Goal: Transaction & Acquisition: Purchase product/service

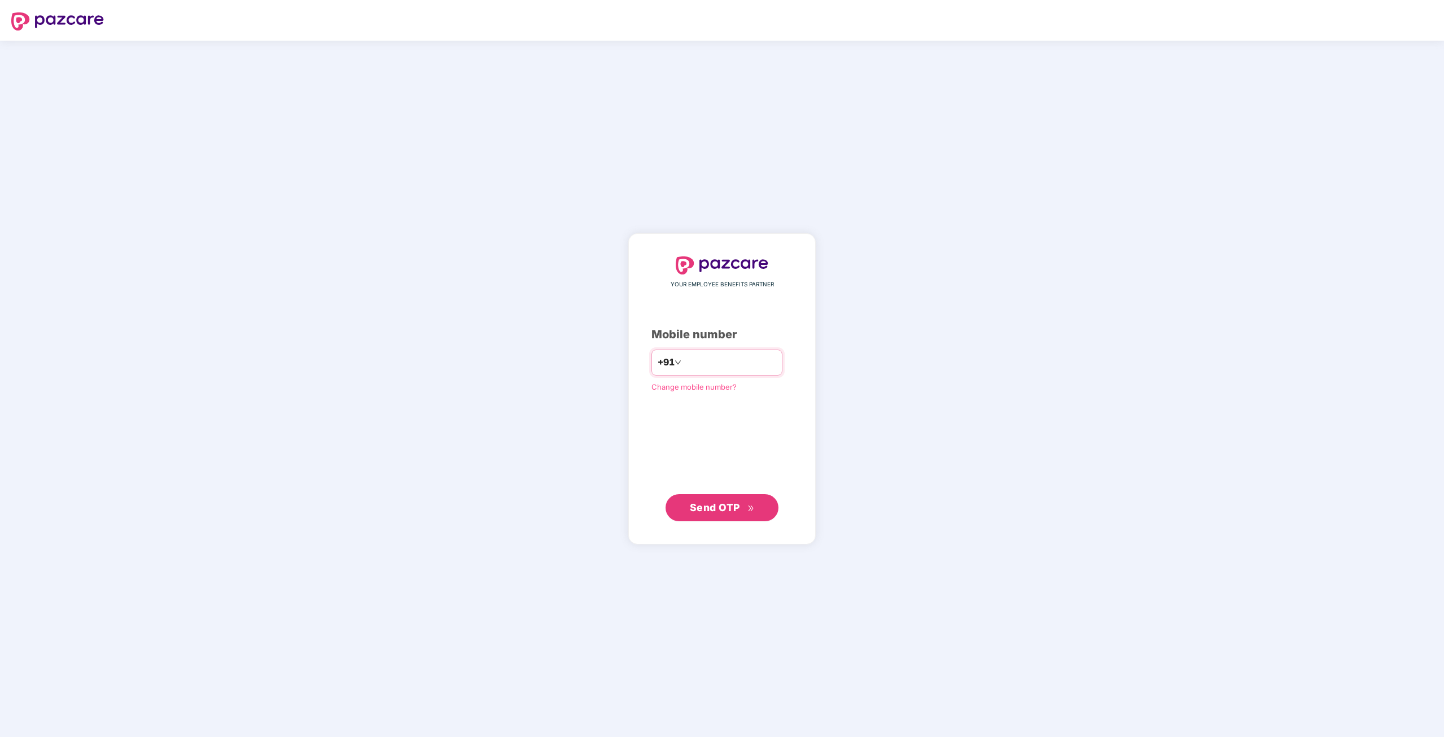
click at [726, 361] on input "number" at bounding box center [730, 362] width 93 height 18
click at [726, 361] on input "**********" at bounding box center [730, 362] width 93 height 18
click at [747, 358] on input "**********" at bounding box center [730, 362] width 93 height 18
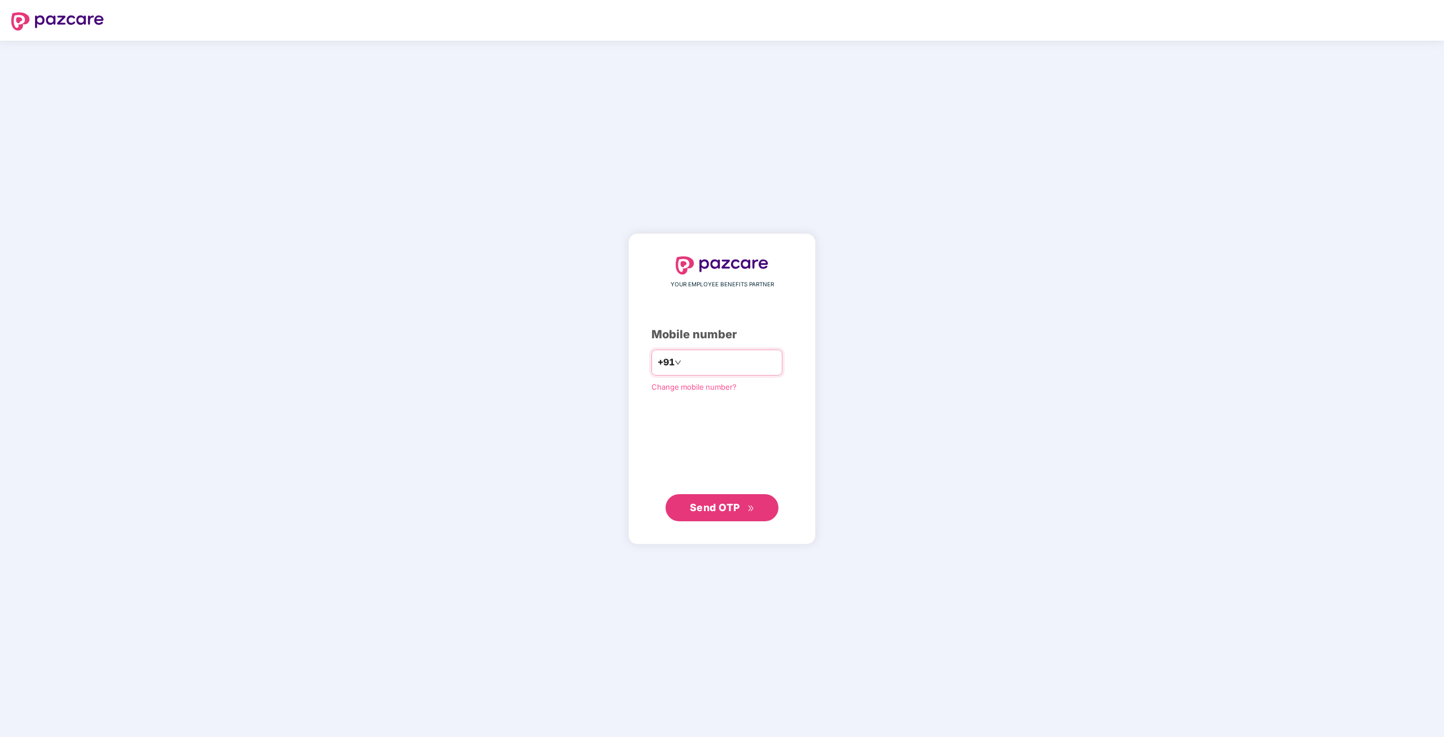
click at [747, 358] on input "**********" at bounding box center [730, 362] width 93 height 18
type input "**********"
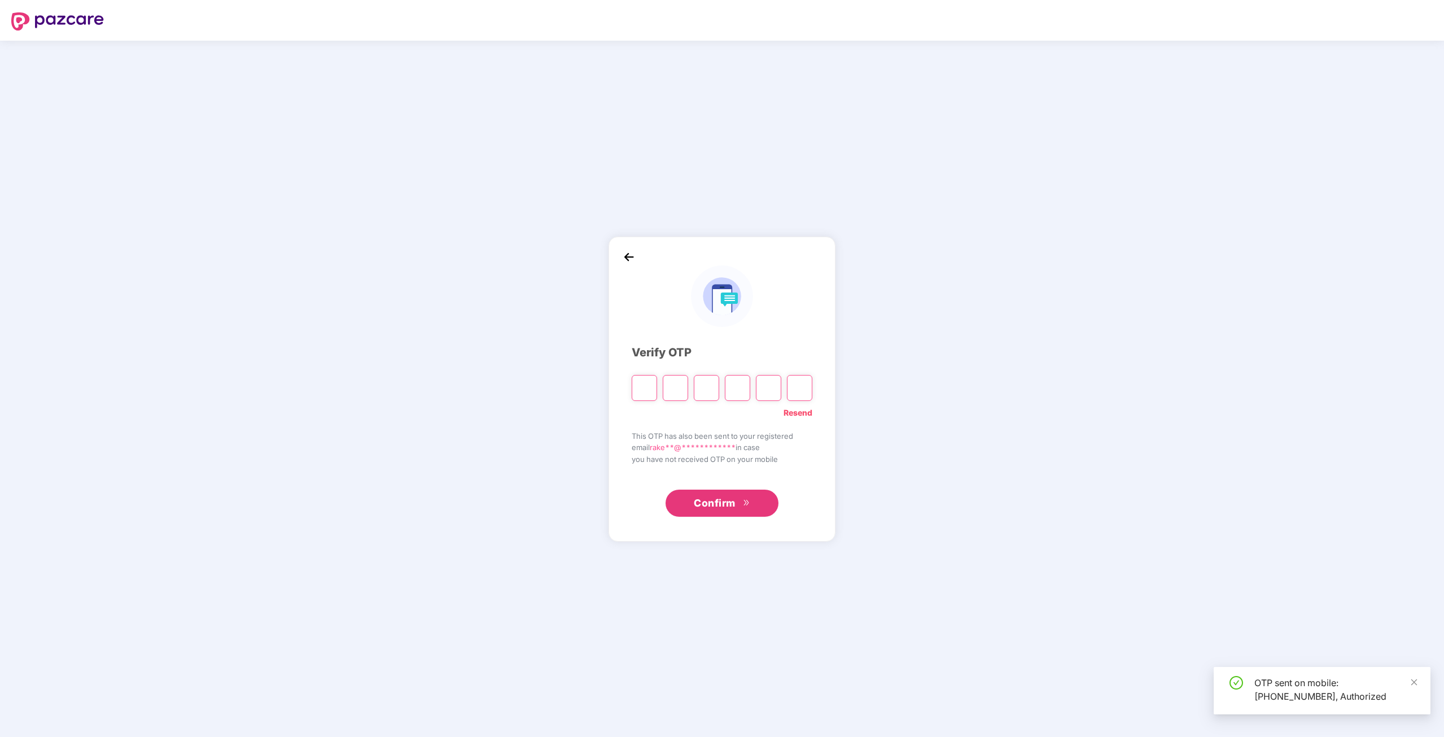
type input "*"
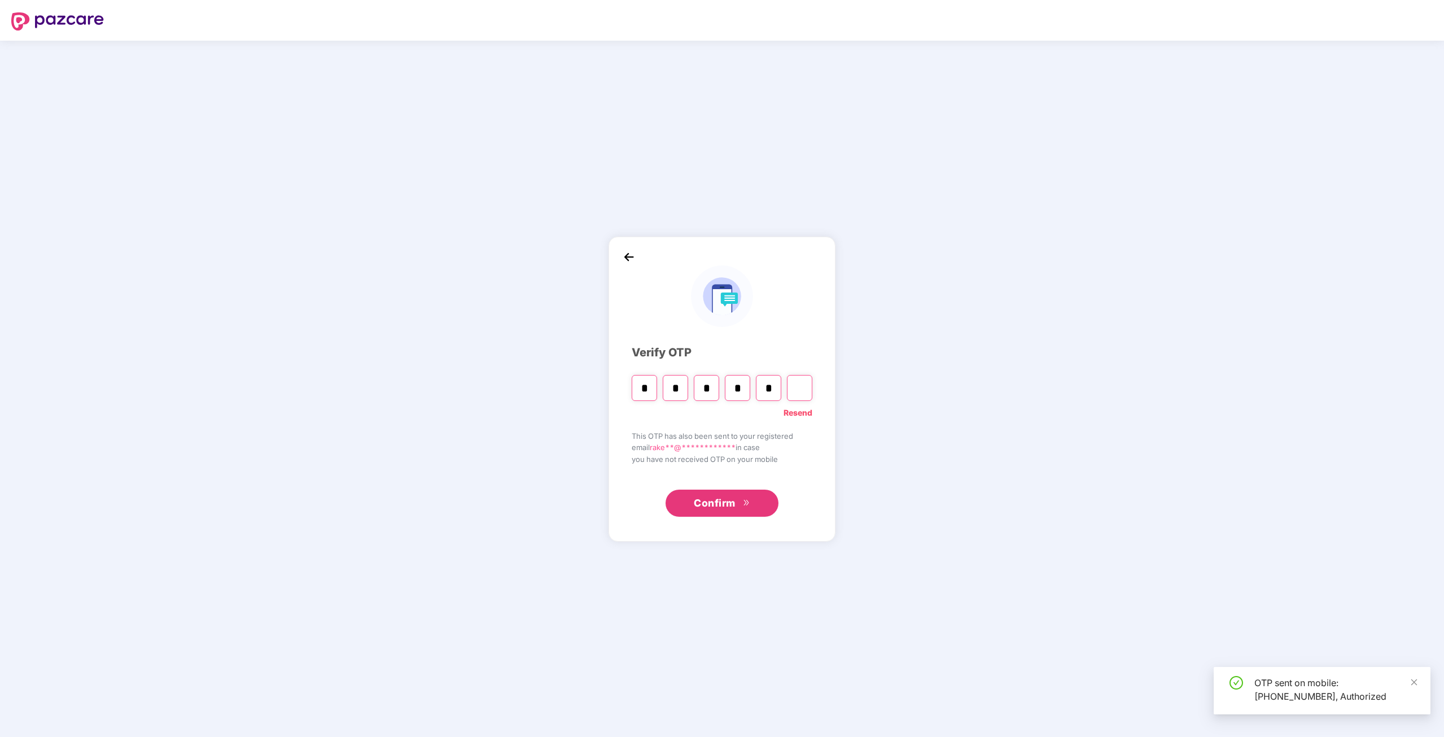
type input "*"
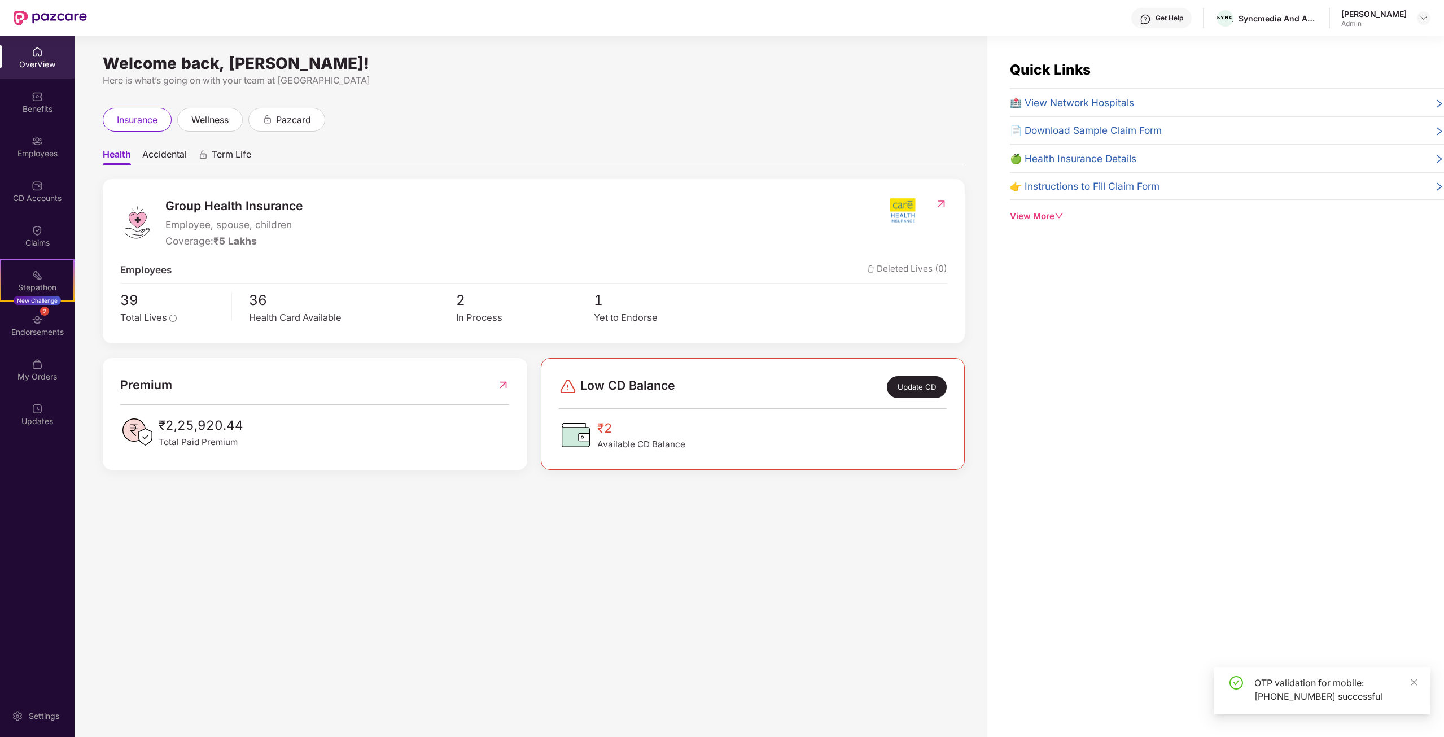
click at [1404, 21] on div "Admin" at bounding box center [1373, 23] width 65 height 9
click at [1420, 19] on img at bounding box center [1423, 18] width 9 height 9
click at [1428, 24] on div at bounding box center [1424, 18] width 14 height 14
click at [1421, 24] on div at bounding box center [1424, 18] width 14 height 14
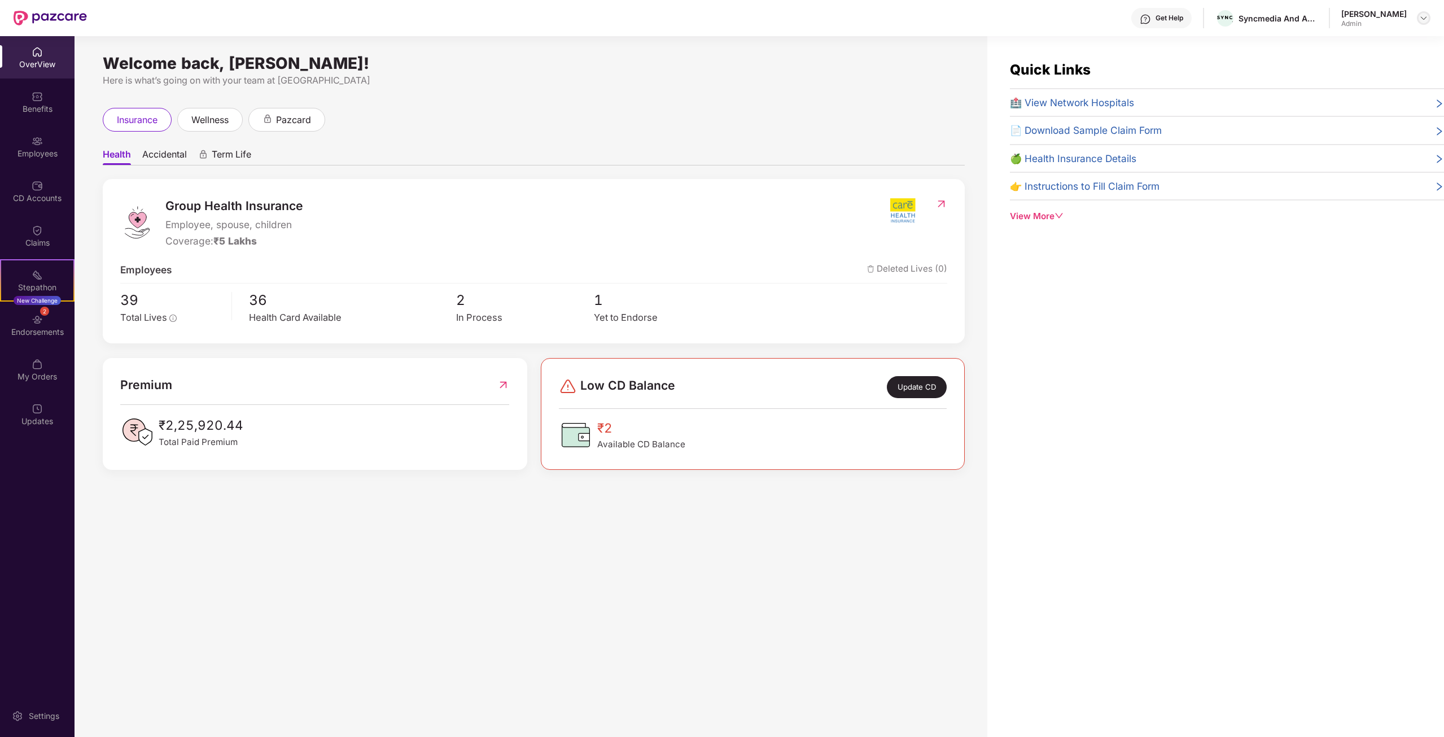
click at [1425, 15] on img at bounding box center [1423, 18] width 9 height 9
click at [1332, 44] on div "Switch to User view" at bounding box center [1370, 45] width 147 height 22
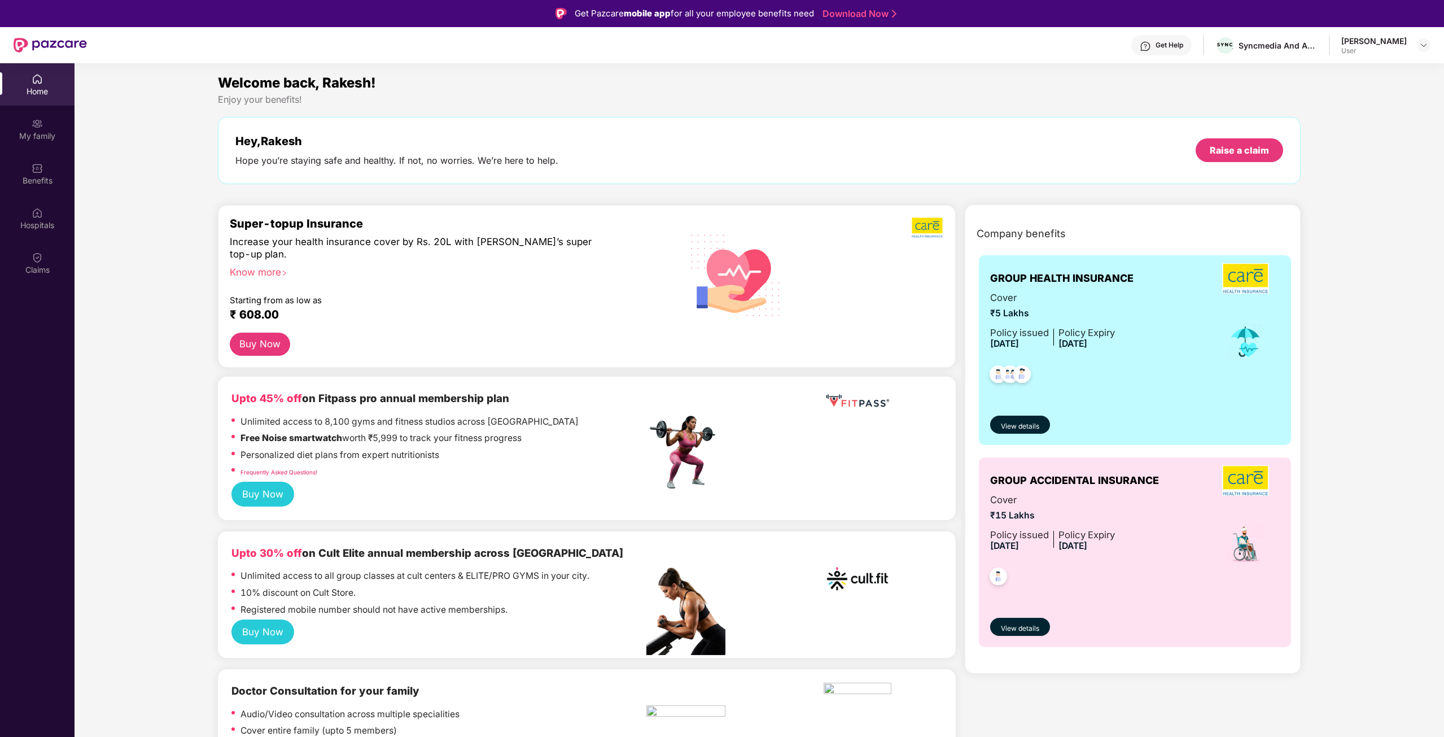
click at [255, 339] on button "Buy Now" at bounding box center [260, 343] width 60 height 23
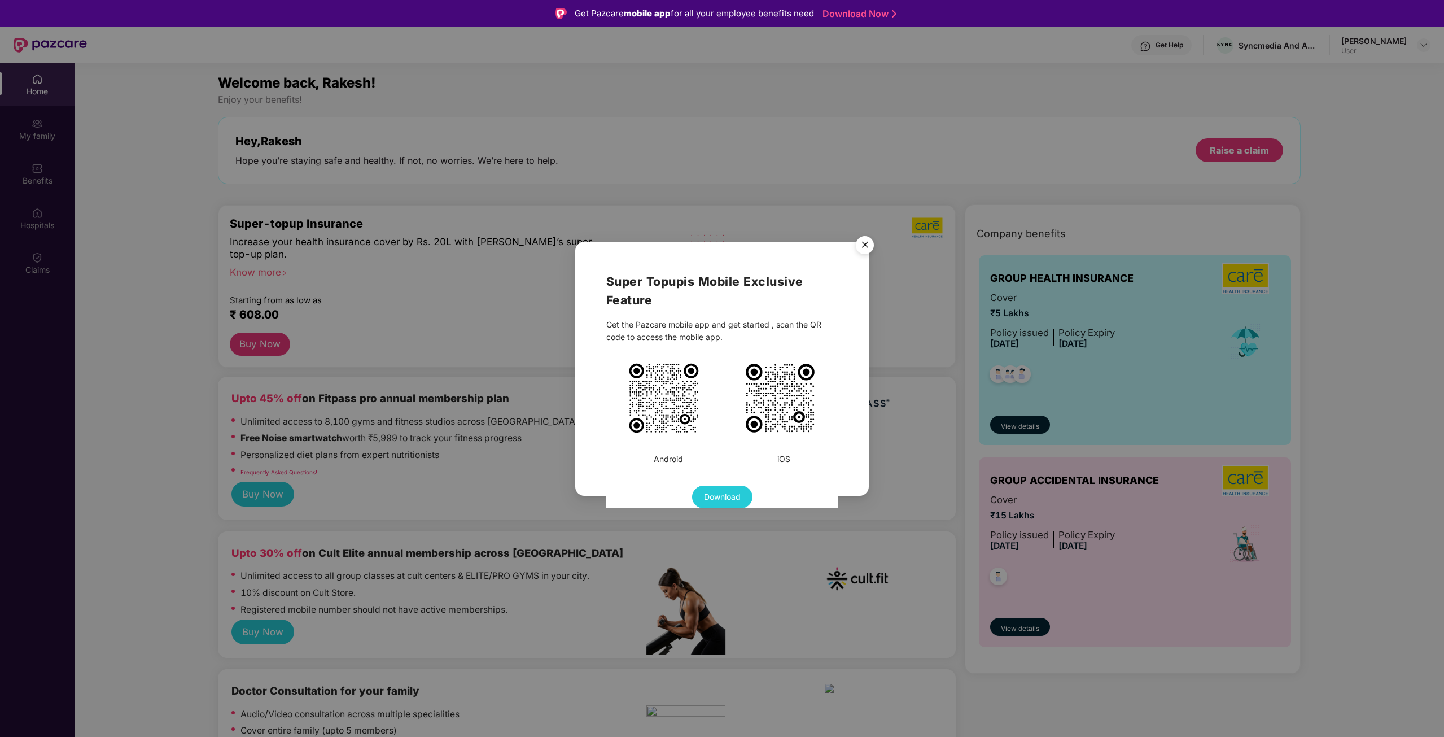
click at [875, 247] on img "Close" at bounding box center [865, 247] width 32 height 32
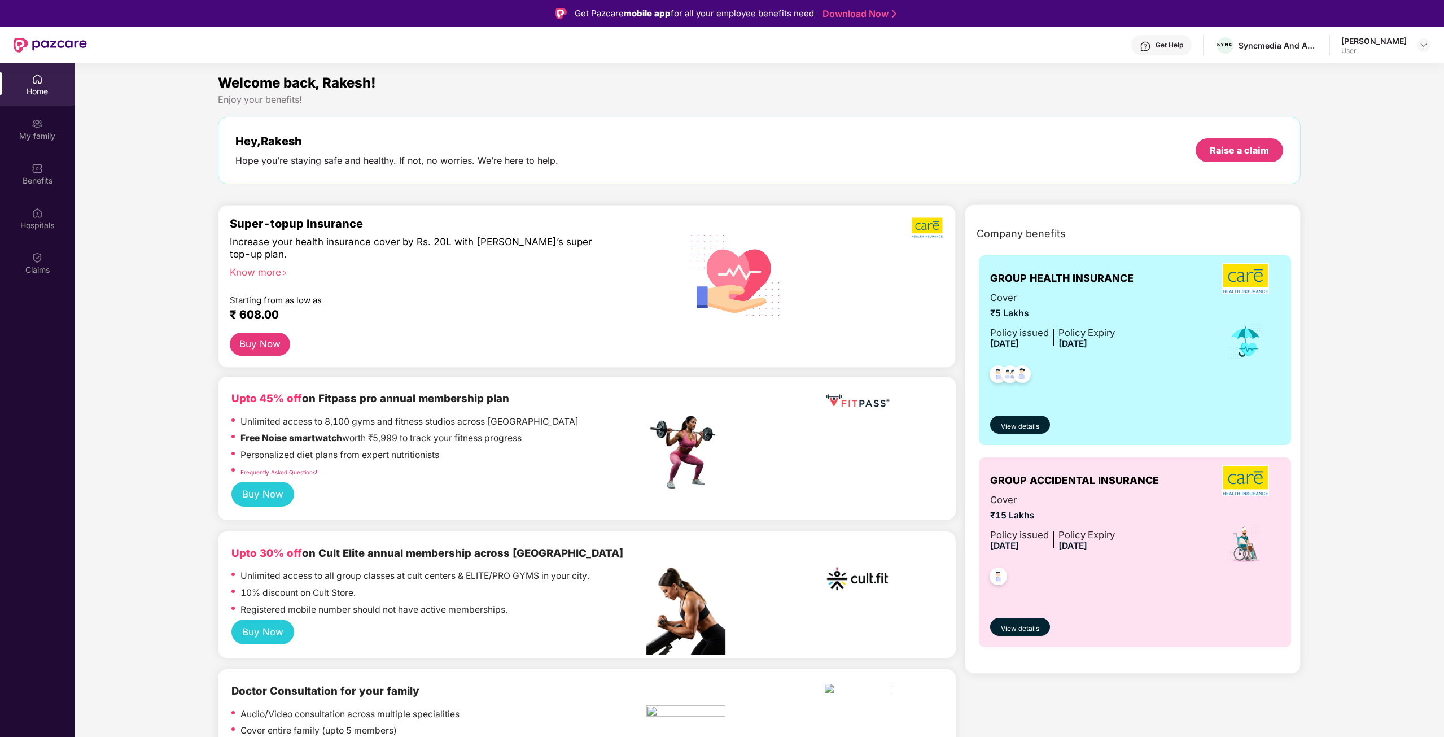
click at [747, 282] on img at bounding box center [736, 274] width 108 height 109
click at [246, 345] on button "Buy Now" at bounding box center [260, 343] width 60 height 23
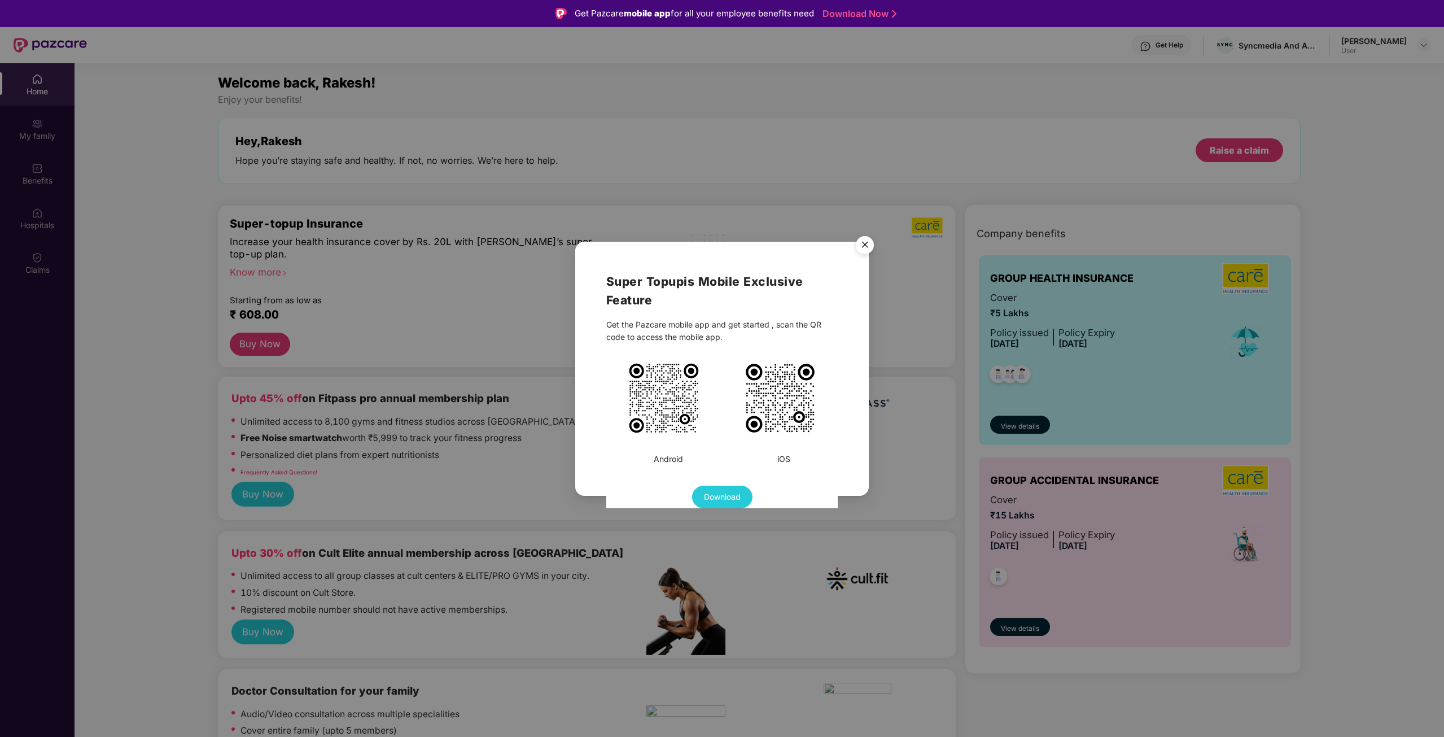
click at [735, 348] on div "Super Topup is Mobile Exclusive Feature Get the Pazcare mobile app and get star…" at bounding box center [722, 390] width 232 height 236
click at [799, 278] on h2 "Super Topup is Mobile Exclusive Feature" at bounding box center [722, 290] width 232 height 37
click at [873, 244] on img "Close" at bounding box center [865, 247] width 32 height 32
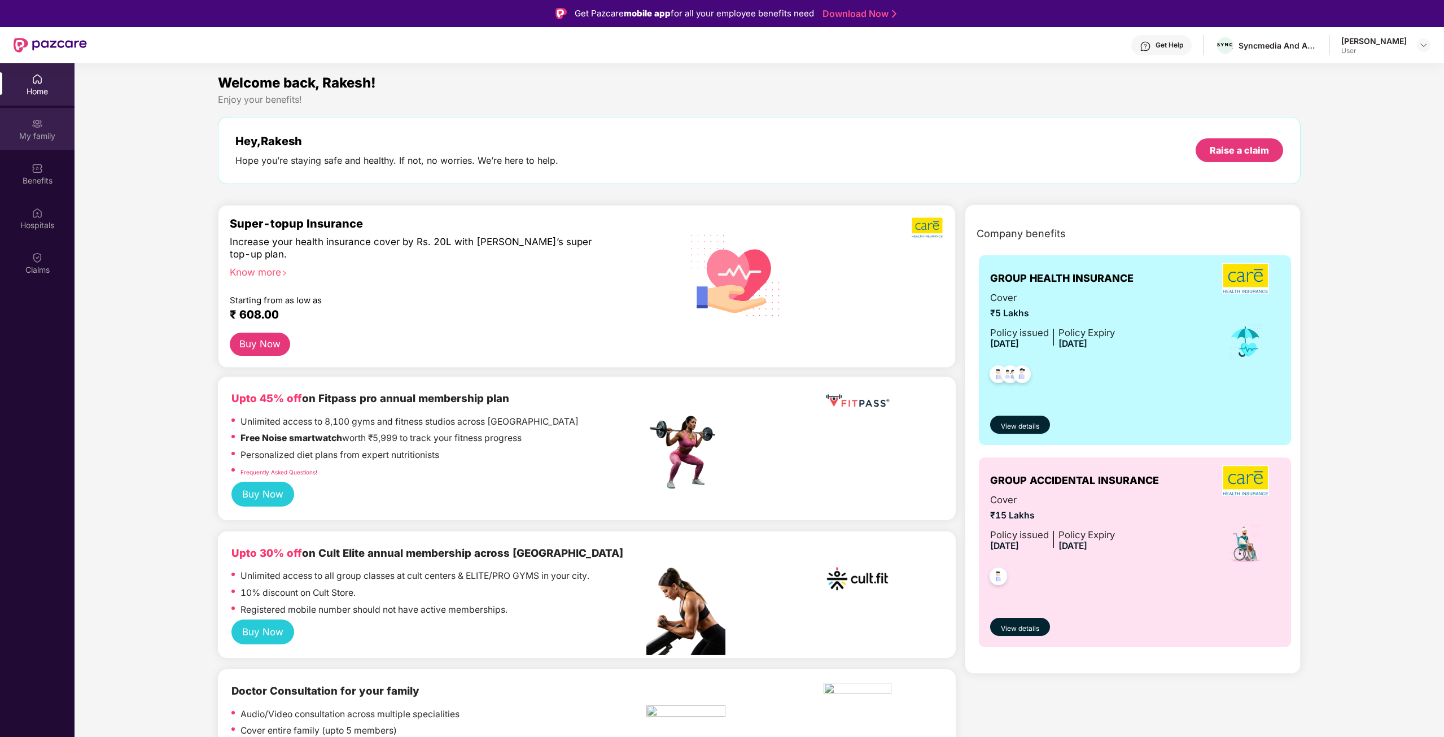
click at [31, 116] on div "My family" at bounding box center [37, 129] width 75 height 42
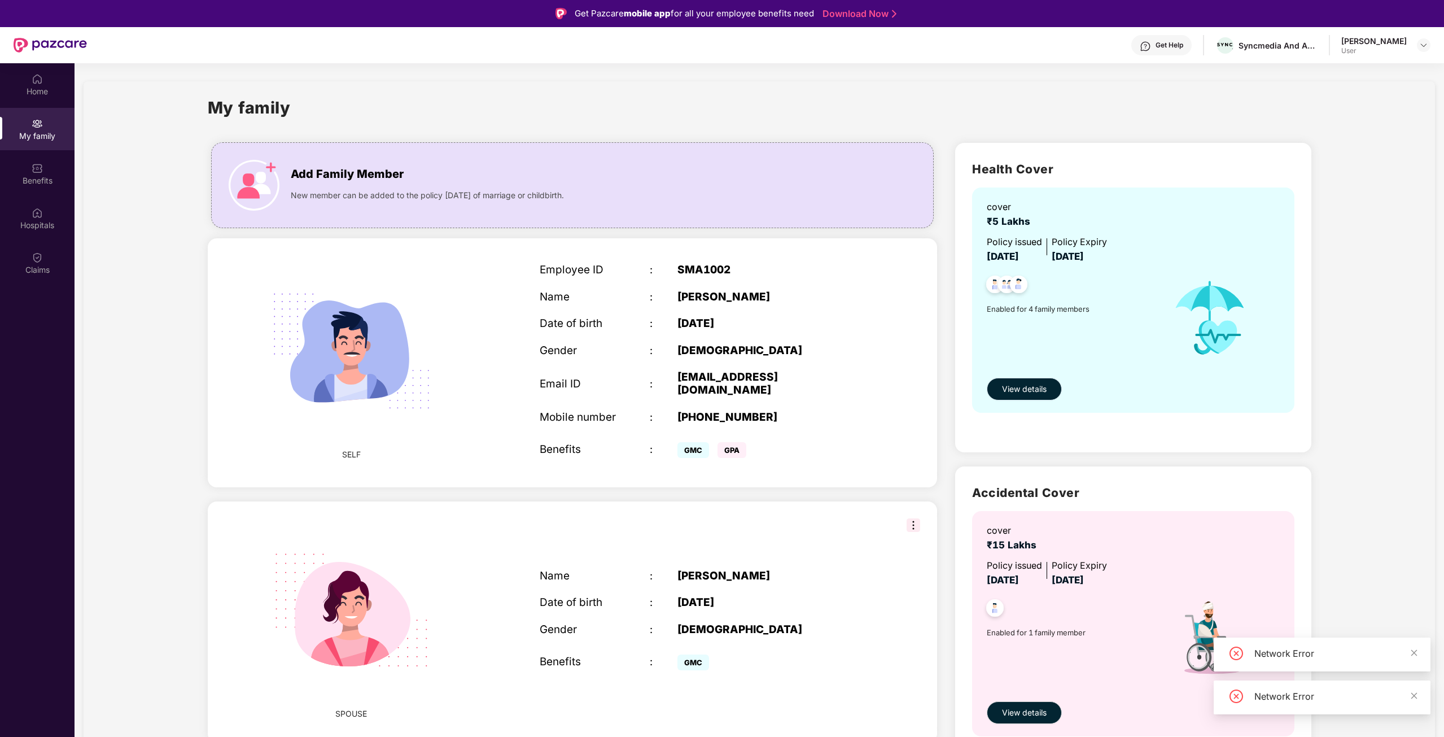
click at [1008, 390] on span "View details" at bounding box center [1024, 389] width 45 height 12
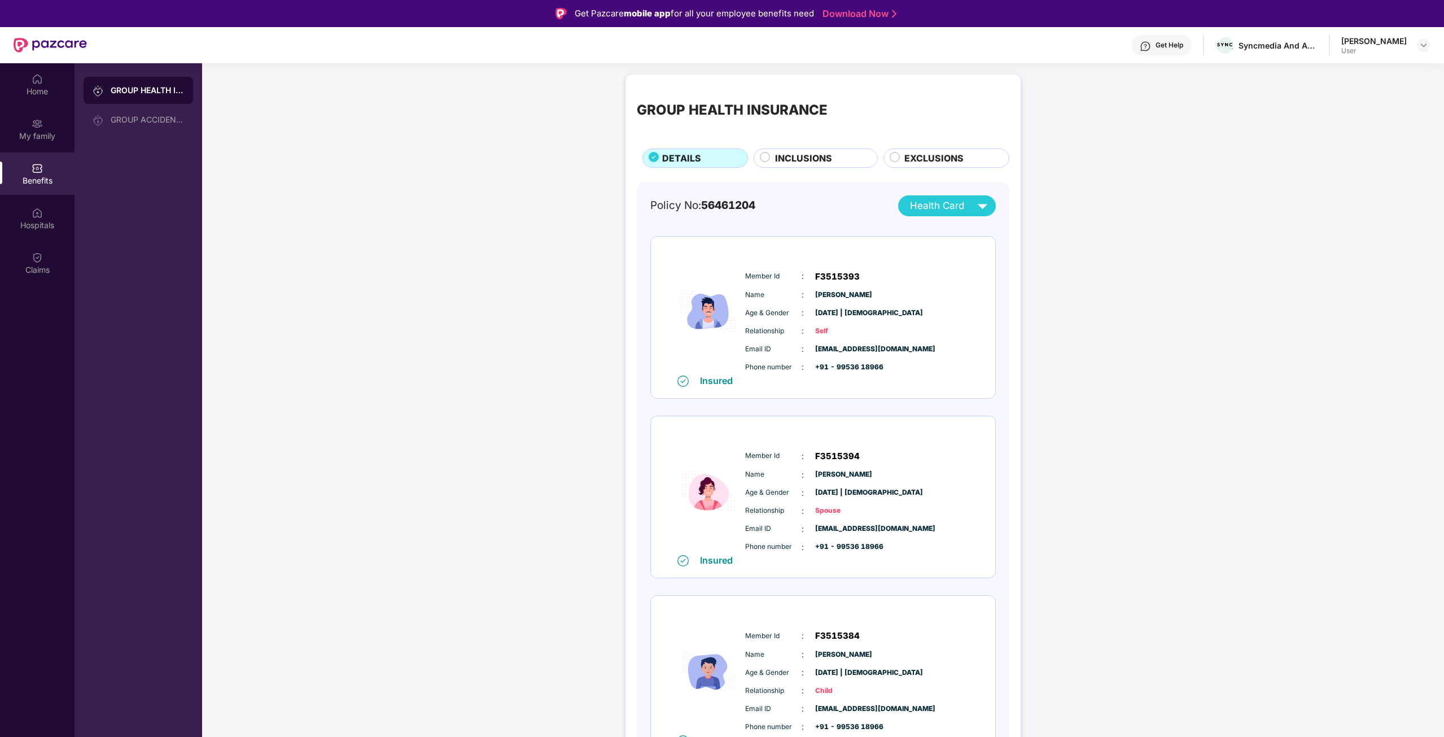
click at [843, 276] on span "F3515393" at bounding box center [837, 277] width 45 height 14
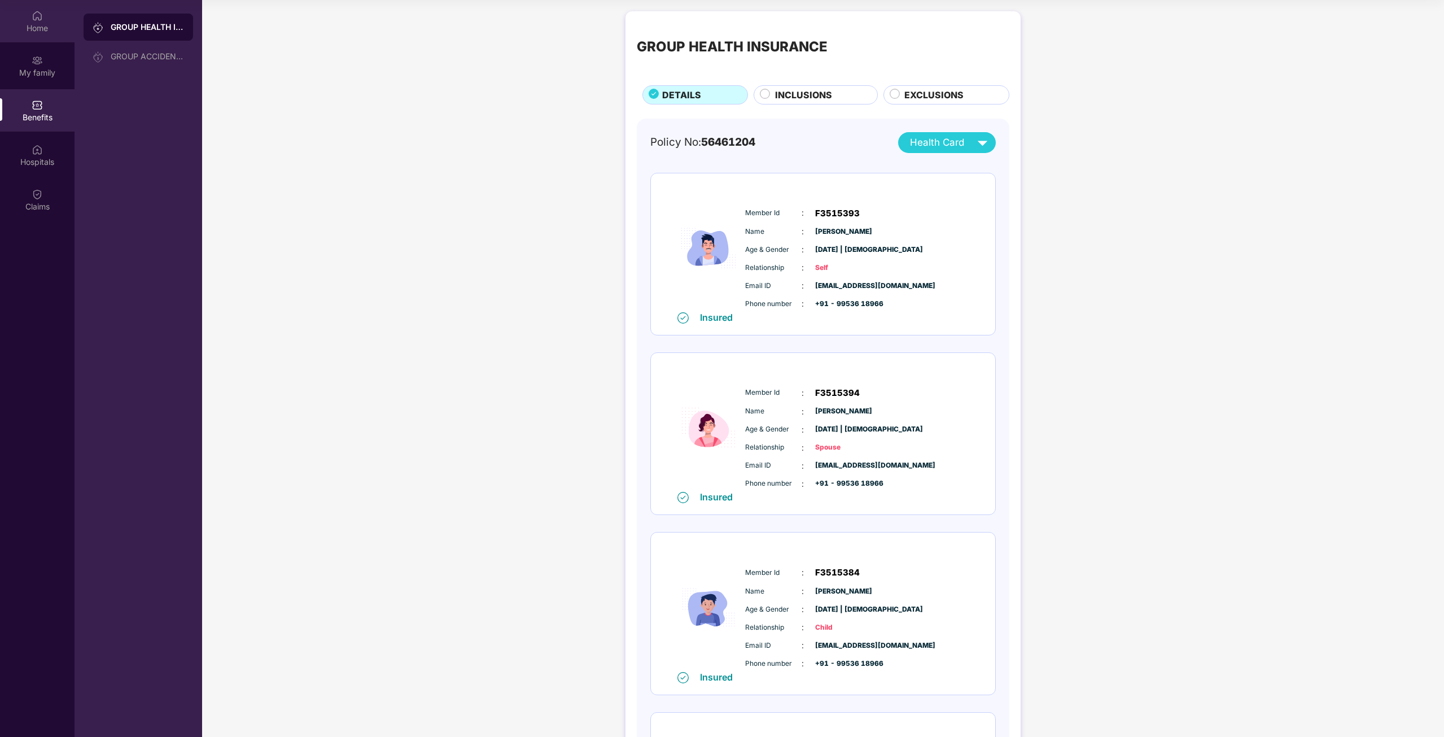
click at [58, 25] on div "Home" at bounding box center [37, 28] width 75 height 11
